Goal: Task Accomplishment & Management: Use online tool/utility

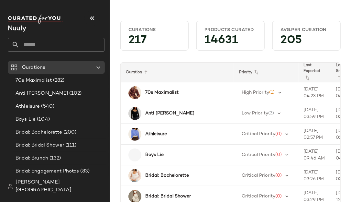
click at [62, 40] on input "text" at bounding box center [61, 45] width 85 height 14
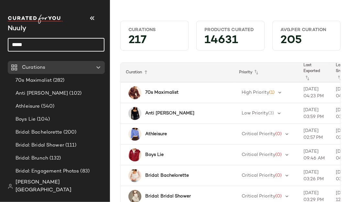
type input "******"
click at [64, 39] on input "******" at bounding box center [56, 45] width 97 height 14
click at [50, 41] on input "******" at bounding box center [56, 45] width 97 height 14
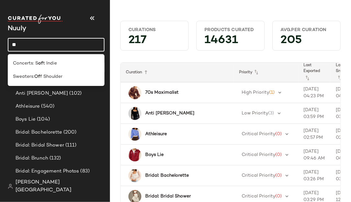
type input "*"
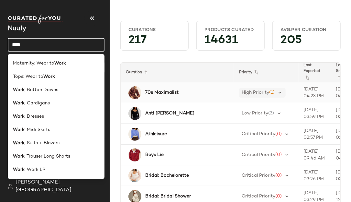
type input "****"
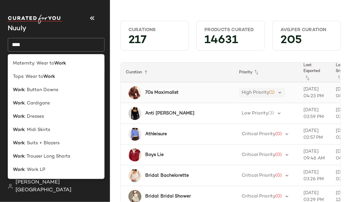
click at [272, 92] on span "(1)" at bounding box center [271, 92] width 5 height 5
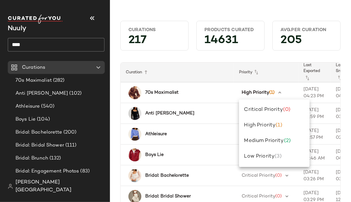
drag, startPoint x: 188, startPoint y: 58, endPoint x: 192, endPoint y: 53, distance: 6.6
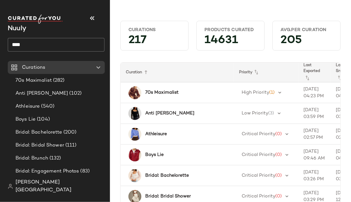
click at [21, 48] on input "****" at bounding box center [56, 45] width 97 height 14
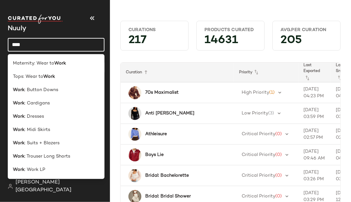
click at [21, 48] on input "****" at bounding box center [56, 45] width 97 height 14
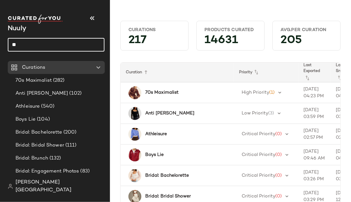
type input "*"
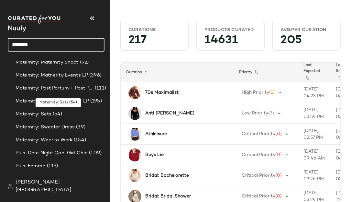
scroll to position [1559, 0]
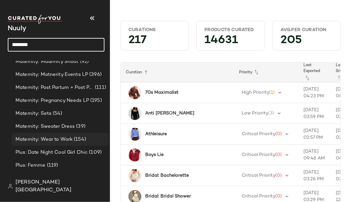
type input "********"
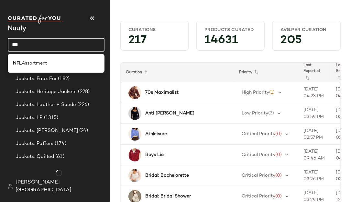
scroll to position [1579, 0]
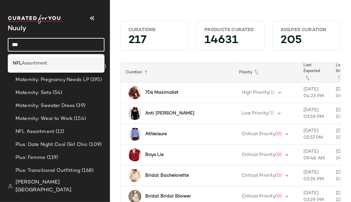
type input "***"
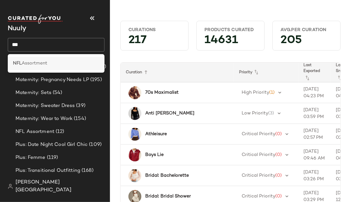
click at [34, 63] on span "Assortment" at bounding box center [35, 63] width 26 height 7
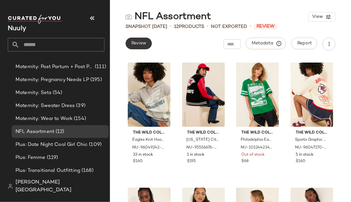
click at [144, 39] on button "Review" at bounding box center [139, 44] width 26 height 12
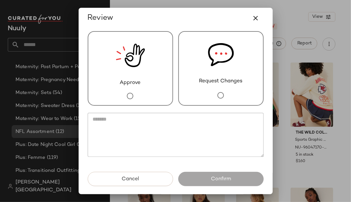
click at [133, 67] on img at bounding box center [130, 55] width 29 height 47
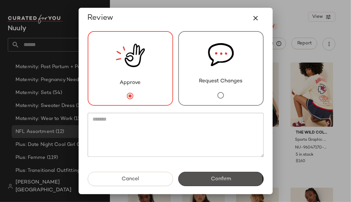
click at [236, 175] on button "Confirm" at bounding box center [220, 178] width 85 height 14
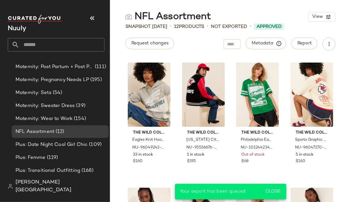
click at [66, 43] on input "text" at bounding box center [61, 45] width 85 height 14
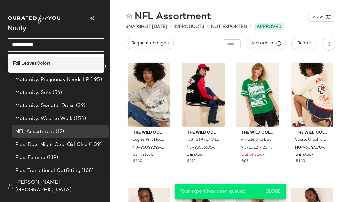
type input "**********"
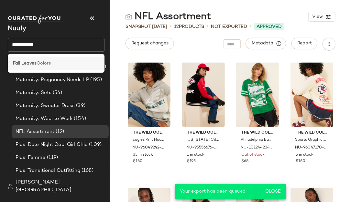
click at [47, 63] on span "Colors" at bounding box center [44, 63] width 14 height 7
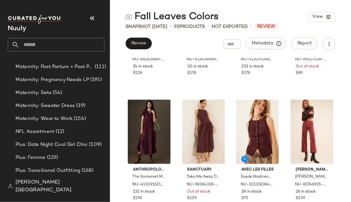
scroll to position [2730, 0]
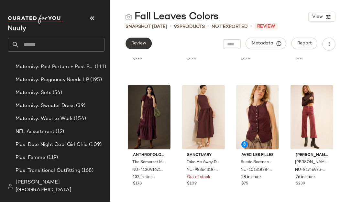
click at [148, 45] on button "Review" at bounding box center [139, 44] width 26 height 12
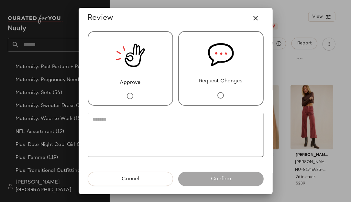
click at [155, 79] on div "Approve" at bounding box center [130, 68] width 85 height 74
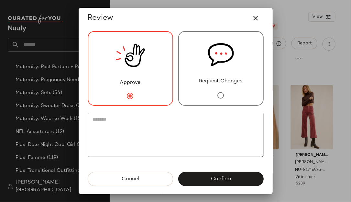
click at [226, 170] on div "Approve Request Changes" at bounding box center [175, 99] width 186 height 143
click at [226, 177] on span "Confirm" at bounding box center [221, 179] width 20 height 6
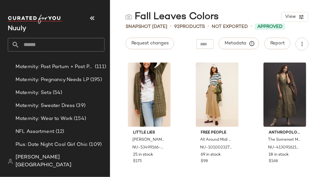
scroll to position [1579, 0]
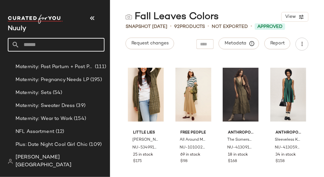
click at [63, 40] on input "text" at bounding box center [61, 45] width 85 height 14
click at [55, 46] on input "text" at bounding box center [61, 45] width 85 height 14
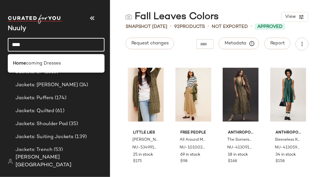
scroll to position [1600, 0]
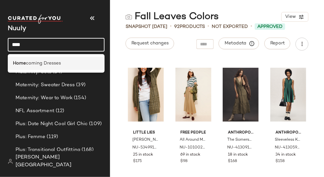
type input "****"
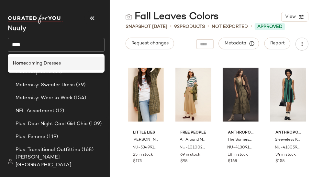
click at [55, 66] on span "coming Dresses" at bounding box center [43, 63] width 35 height 7
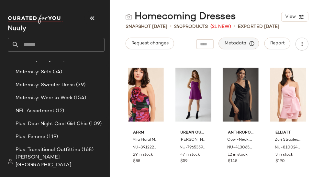
click at [238, 45] on span "Metadata" at bounding box center [238, 43] width 29 height 6
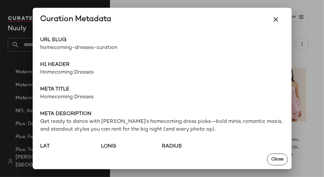
click at [278, 19] on icon "button" at bounding box center [276, 20] width 8 height 8
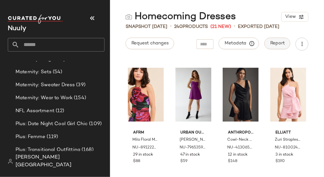
click at [272, 44] on span "Report" at bounding box center [277, 43] width 15 height 5
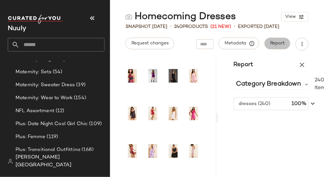
click at [279, 46] on button "Report" at bounding box center [277, 44] width 26 height 12
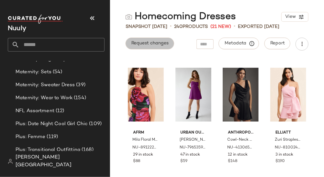
click at [158, 44] on span "Request changes" at bounding box center [150, 43] width 38 height 5
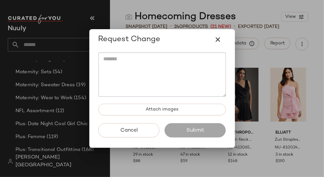
click at [223, 43] on button "button" at bounding box center [218, 40] width 16 height 16
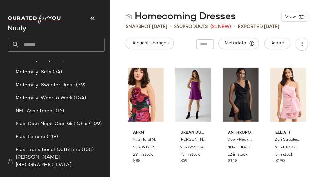
click at [154, 26] on span "Snapshot [DATE]" at bounding box center [147, 26] width 42 height 7
click at [230, 42] on span "Metadata" at bounding box center [238, 43] width 29 height 6
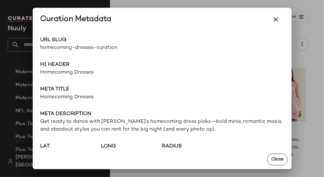
click at [79, 44] on span "homecoming-dresses-curation" at bounding box center [101, 48] width 122 height 8
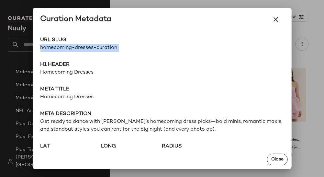
click at [79, 44] on span "homecoming-dresses-curation" at bounding box center [101, 48] width 122 height 8
click at [277, 20] on icon "button" at bounding box center [276, 20] width 8 height 8
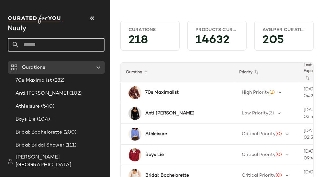
click at [50, 43] on input "text" at bounding box center [61, 45] width 85 height 14
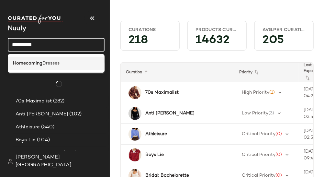
type input "**********"
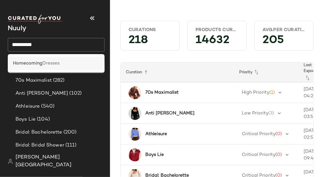
click at [49, 57] on div "Homecoming Dresses" at bounding box center [56, 63] width 97 height 13
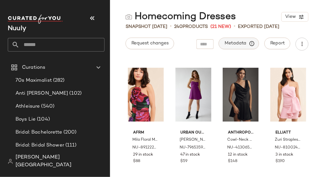
click at [233, 42] on span "Metadata" at bounding box center [238, 43] width 29 height 6
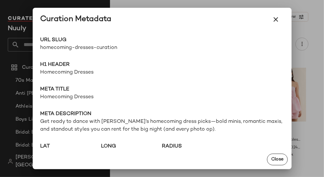
click at [87, 47] on span "homecoming-dresses-curation" at bounding box center [101, 48] width 122 height 8
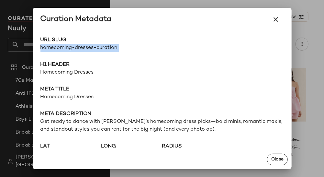
click at [87, 47] on span "homecoming-dresses-curation" at bounding box center [101, 48] width 122 height 8
copy div "homecoming-dresses-curation Go to Shop"
click at [276, 16] on icon "button" at bounding box center [276, 20] width 8 height 8
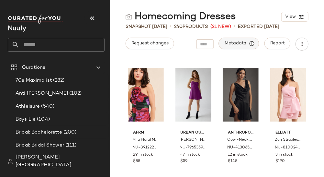
click at [243, 45] on span "Metadata" at bounding box center [238, 43] width 29 height 6
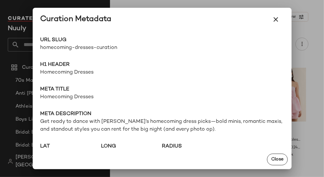
drag, startPoint x: 271, startPoint y: 17, endPoint x: 254, endPoint y: 23, distance: 18.2
click at [271, 17] on button "button" at bounding box center [276, 20] width 16 height 16
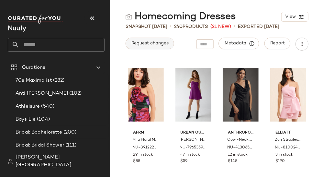
click at [154, 47] on button "Request changes" at bounding box center [150, 44] width 49 height 12
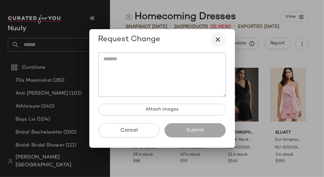
click at [219, 42] on icon "button" at bounding box center [218, 40] width 8 height 8
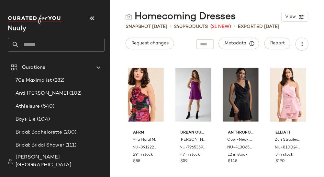
click at [164, 27] on span "Snapshot [DATE]" at bounding box center [147, 26] width 42 height 7
click at [244, 42] on span "Metadata" at bounding box center [238, 43] width 29 height 6
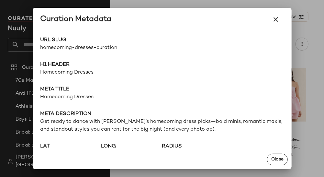
click at [86, 48] on span "homecoming-dresses-curation" at bounding box center [101, 48] width 122 height 8
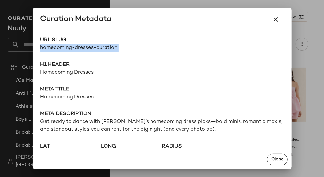
click at [86, 48] on span "homecoming-dresses-curation" at bounding box center [101, 48] width 122 height 8
copy div "homecoming-dresses-curation Go to Shop"
